Goal: Transaction & Acquisition: Purchase product/service

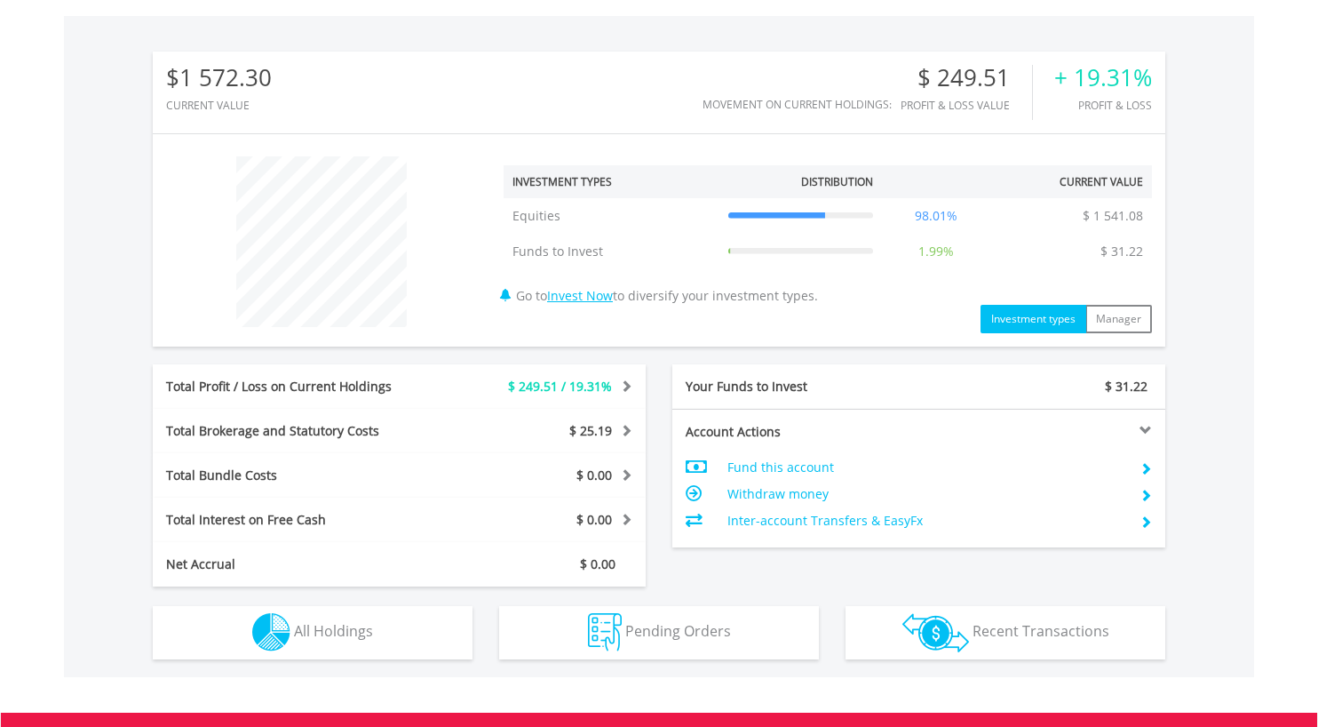
scroll to position [171, 338]
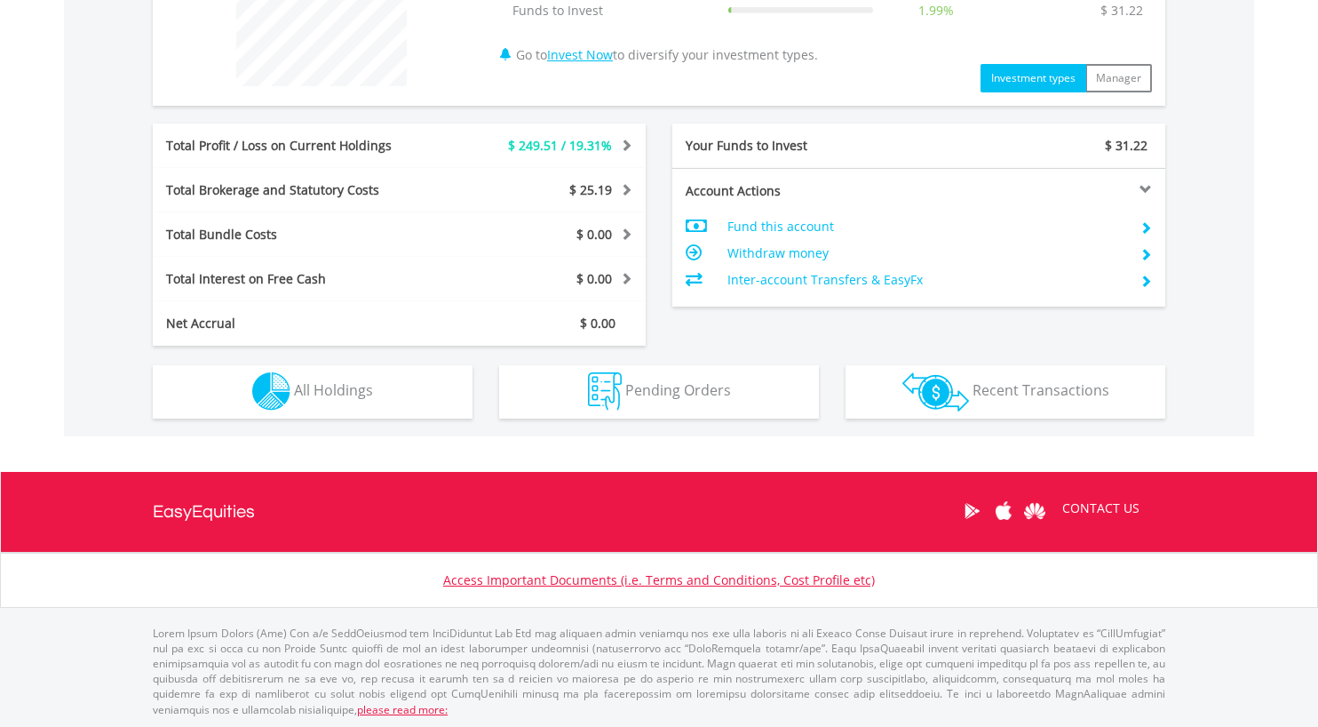
click at [405, 391] on button "Holdings All Holdings" at bounding box center [313, 391] width 320 height 53
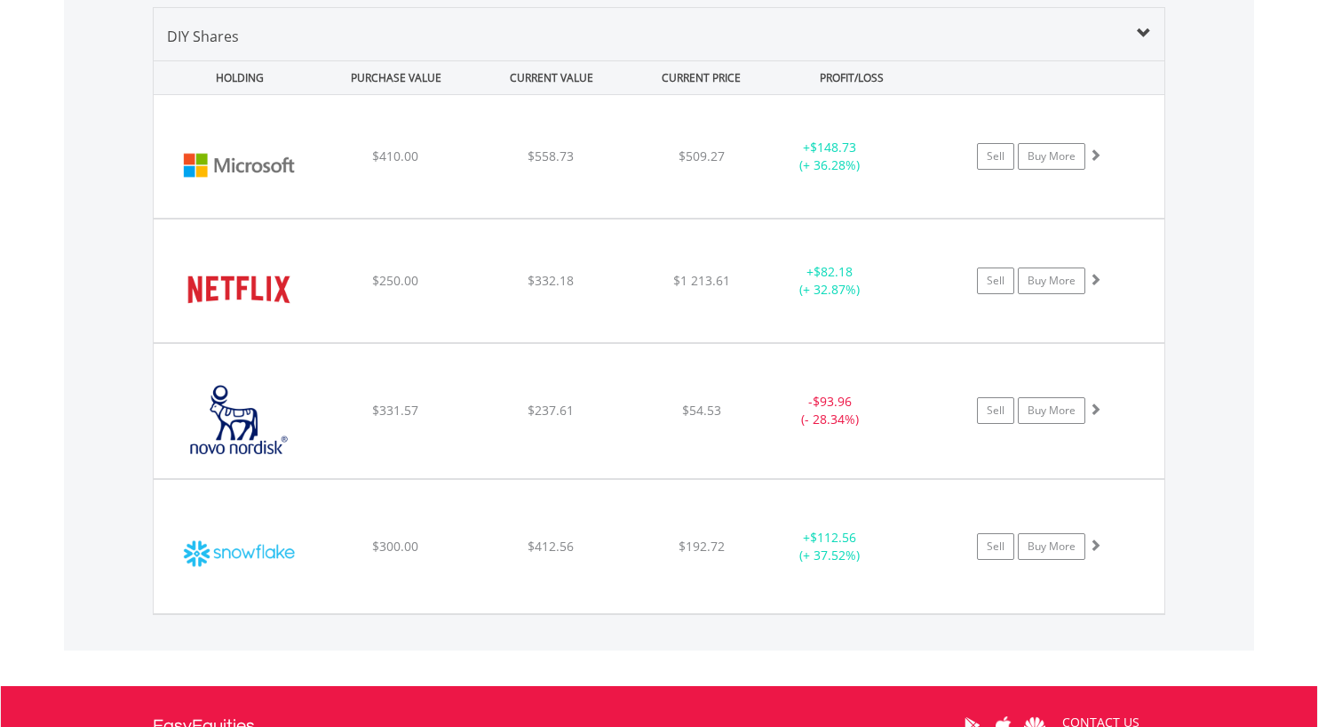
scroll to position [1246, 0]
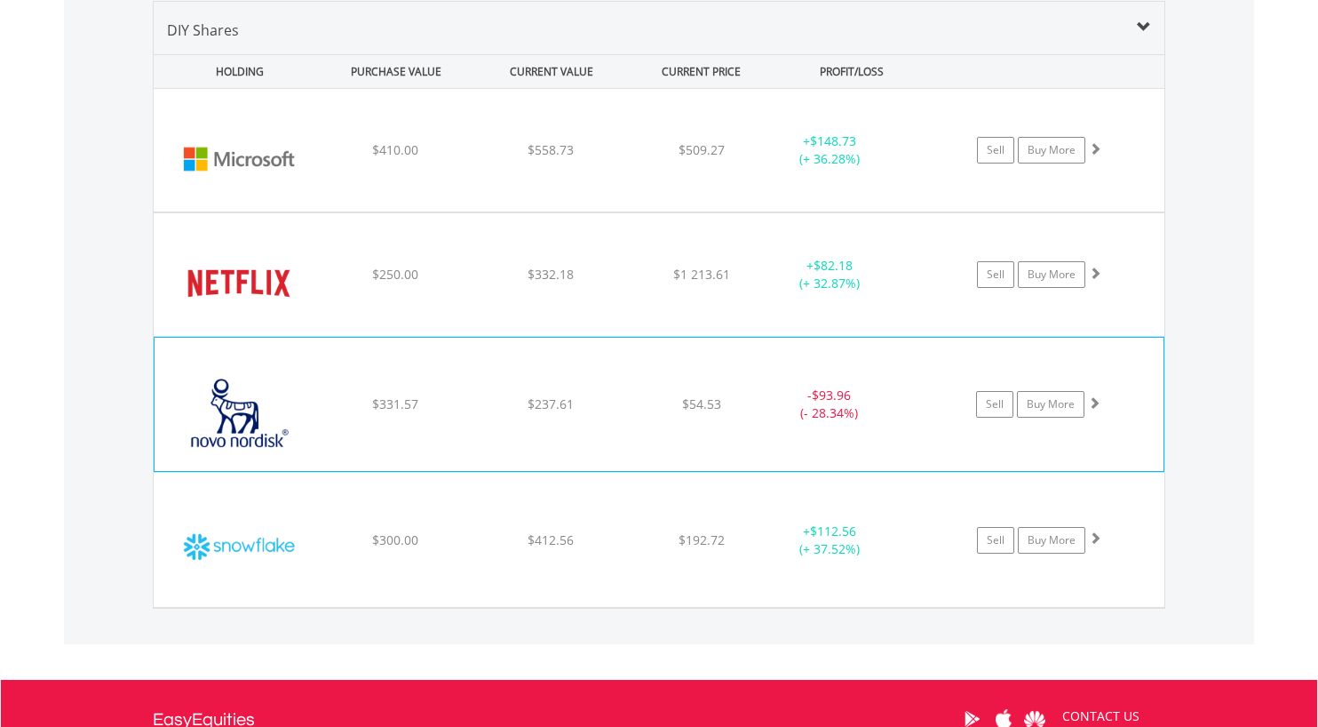
click at [1095, 402] on span at bounding box center [1094, 402] width 12 height 12
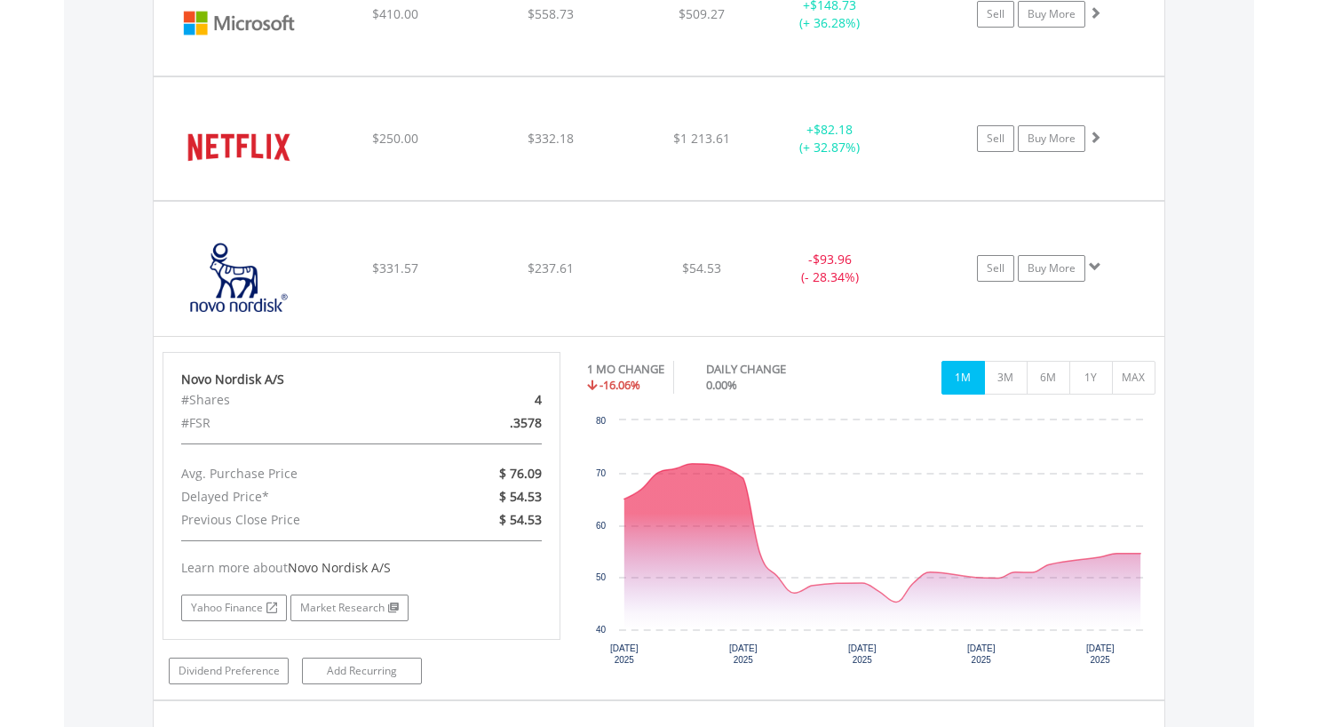
scroll to position [1418, 0]
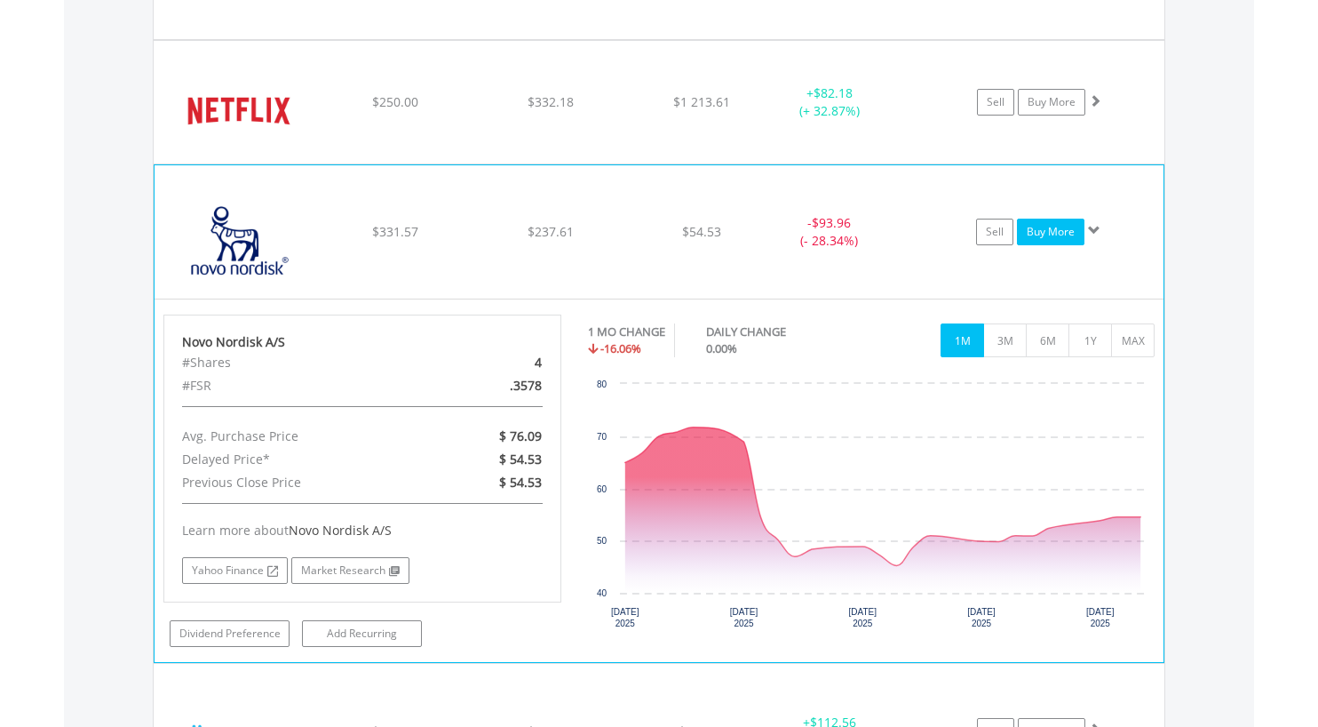
click at [1053, 227] on link "Buy More" at bounding box center [1051, 232] width 68 height 27
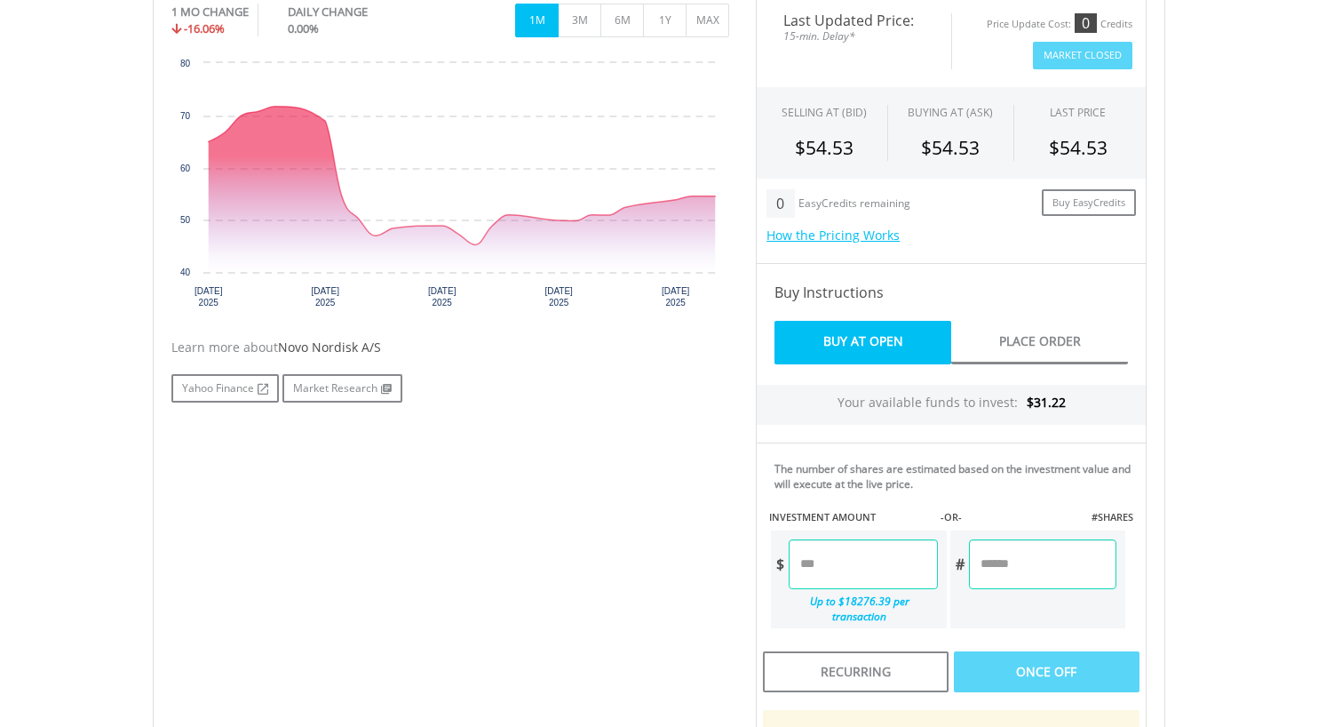
scroll to position [652, 0]
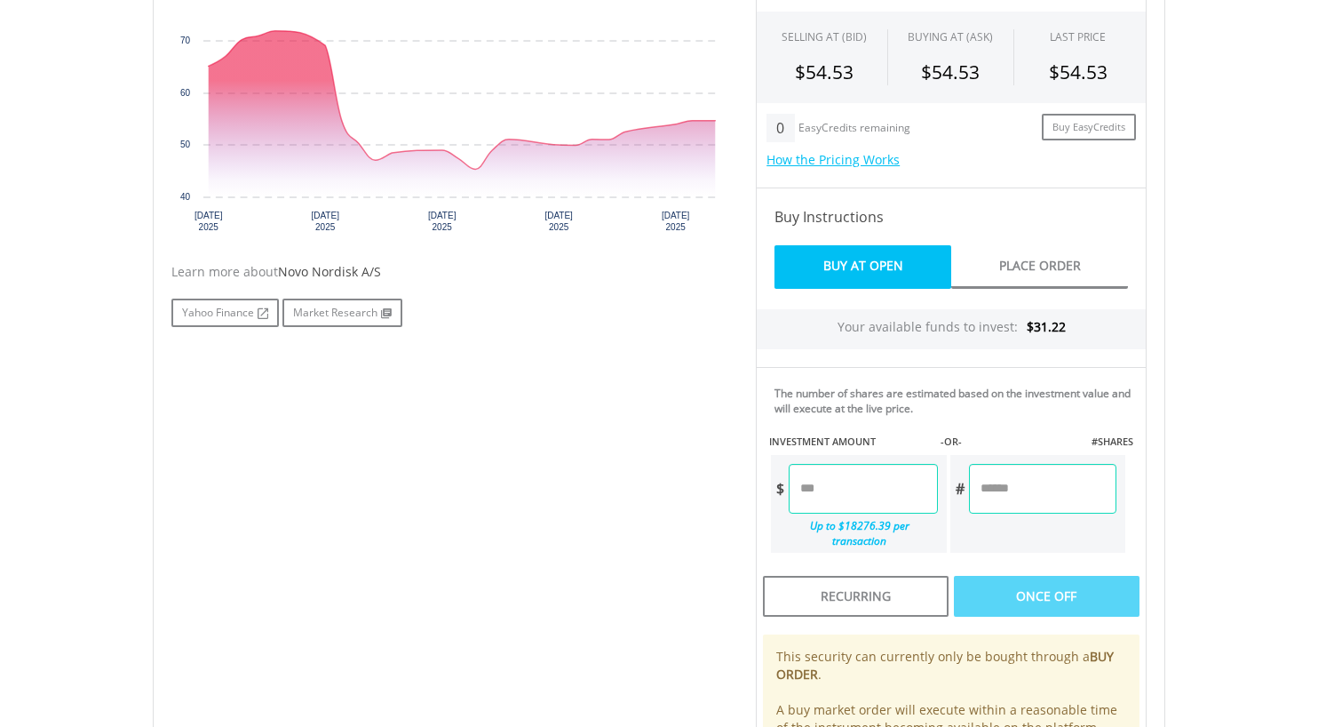
click at [839, 498] on input "number" at bounding box center [863, 489] width 148 height 50
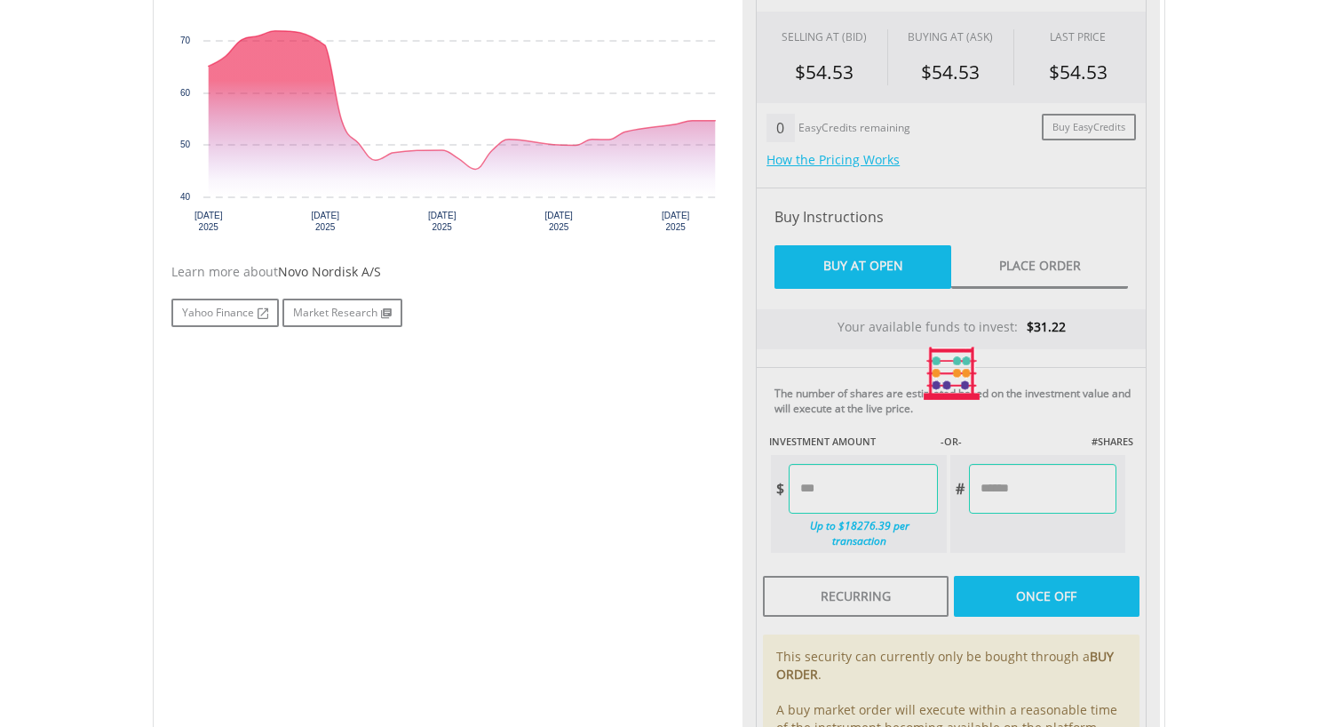
type input "*****"
type input "******"
click at [992, 534] on div "Last Updated Price: 15-min. Delay* Price Update Cost: 0 Credits Market Closed S…" at bounding box center [952, 373] width 418 height 909
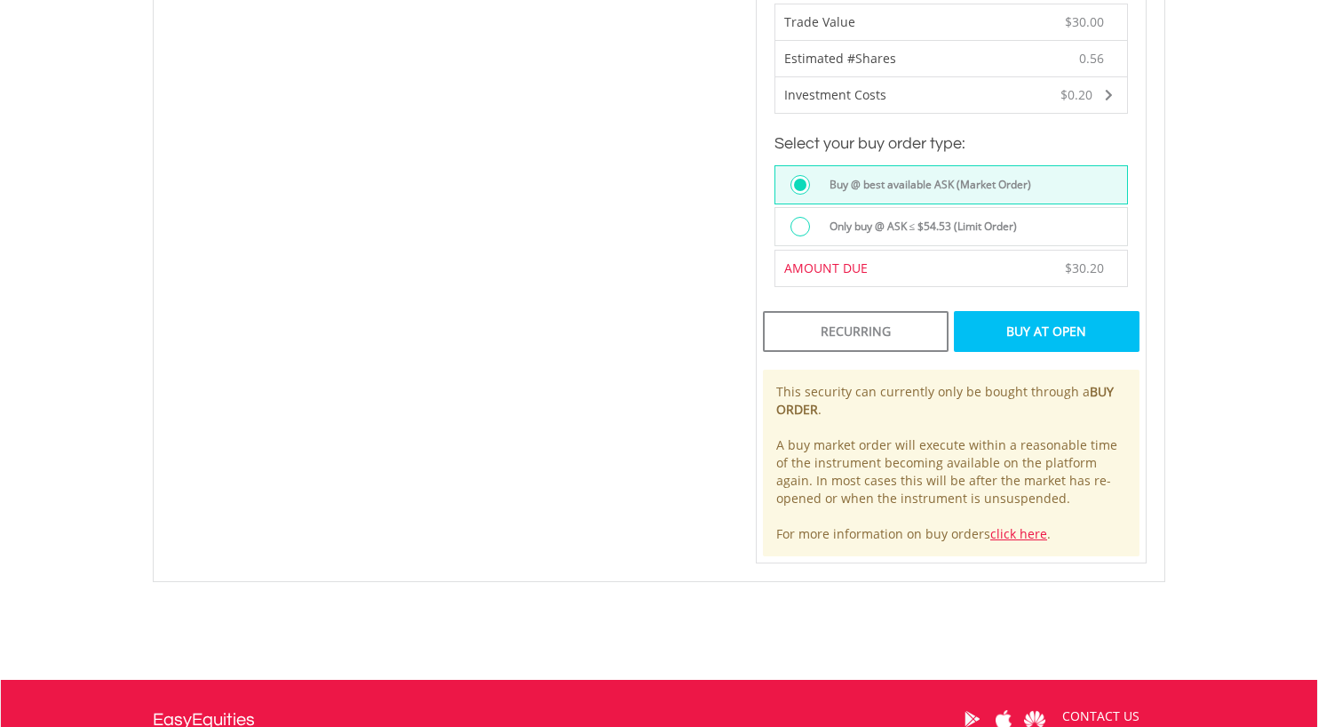
scroll to position [1278, 0]
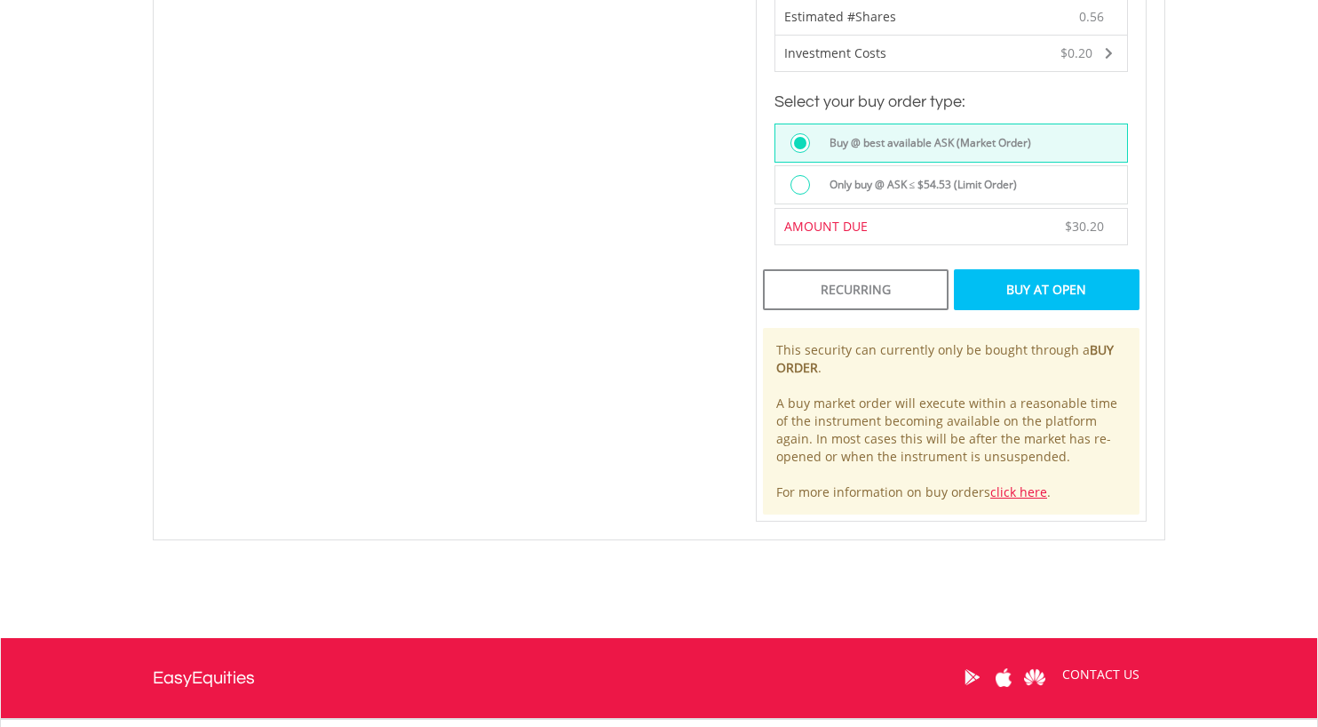
click at [1033, 293] on div "Buy At Open" at bounding box center [1047, 289] width 186 height 41
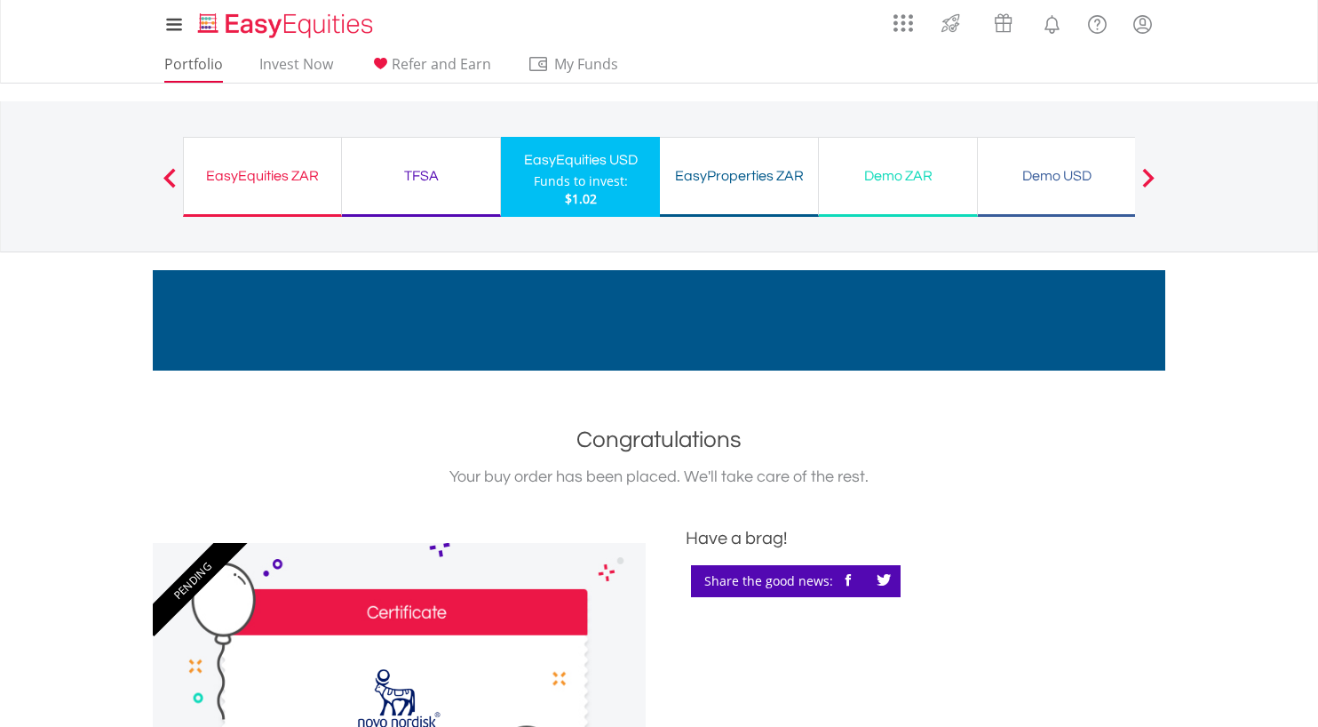
click at [191, 55] on link "Portfolio" at bounding box center [193, 69] width 73 height 28
